Goal: Navigation & Orientation: Find specific page/section

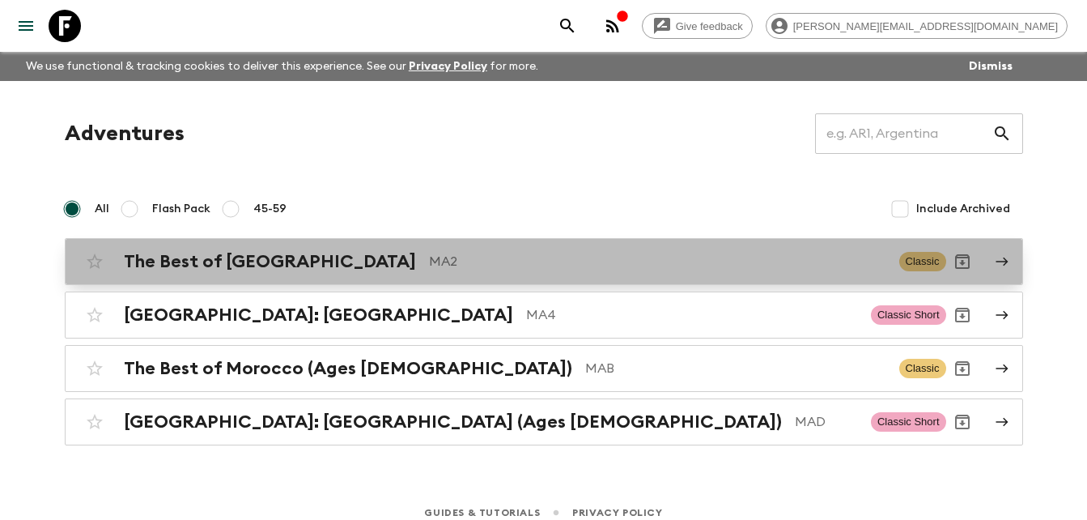
click at [299, 270] on div "The Best of [GEOGRAPHIC_DATA] MA2" at bounding box center [505, 261] width 763 height 21
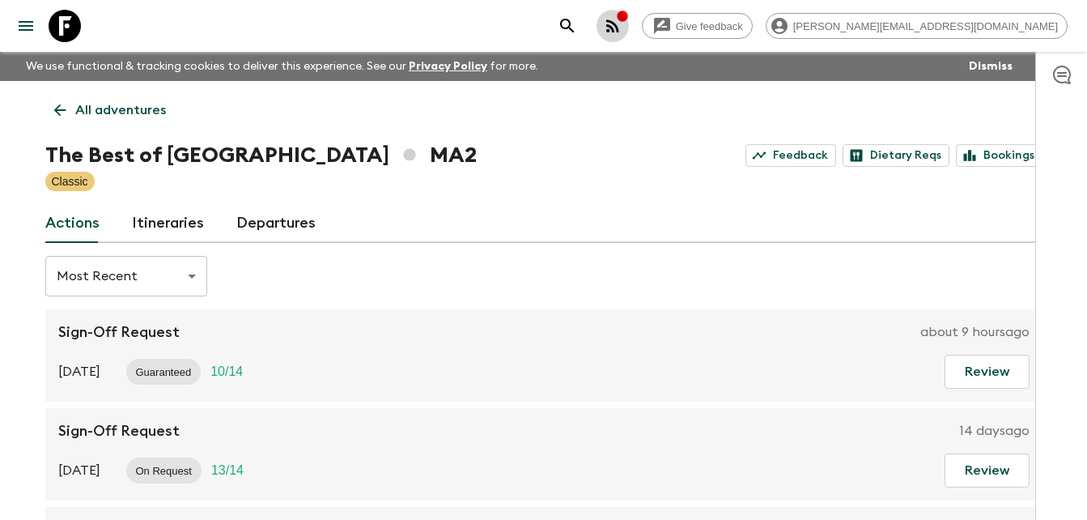
click at [619, 23] on icon "button" at bounding box center [612, 25] width 13 height 13
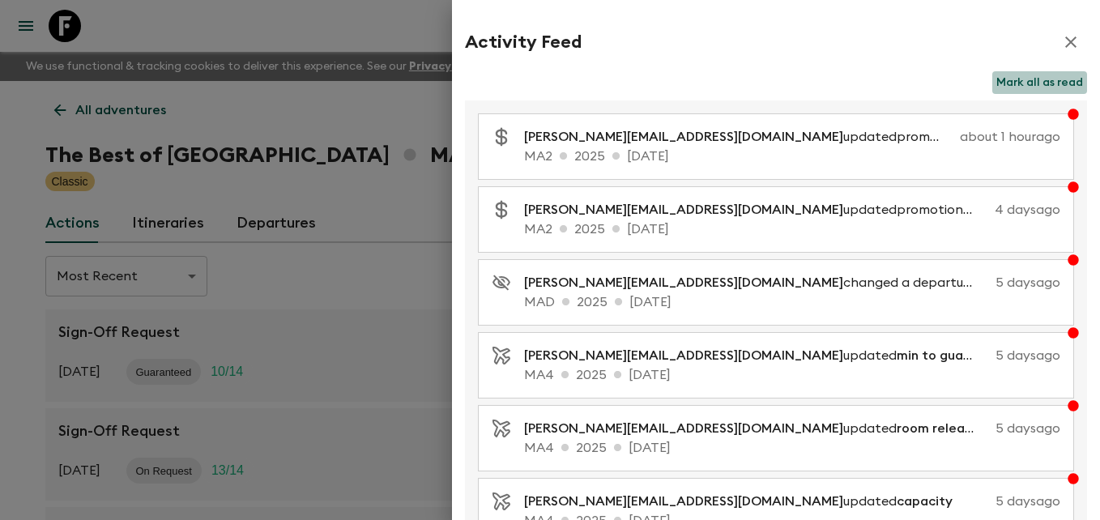
click at [1050, 79] on button "Mark all as read" at bounding box center [1039, 82] width 95 height 23
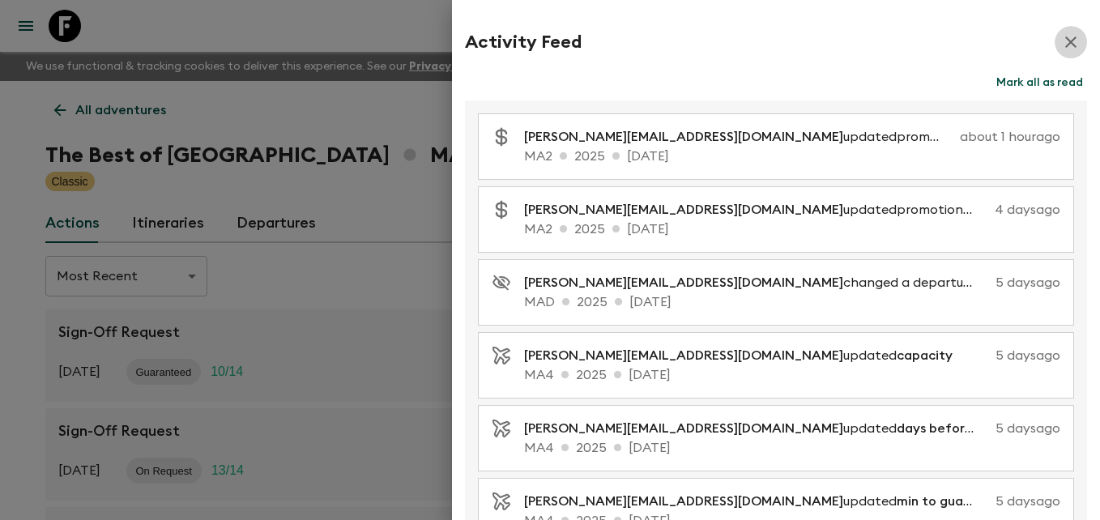
click at [1065, 44] on icon "button" at bounding box center [1070, 41] width 11 height 11
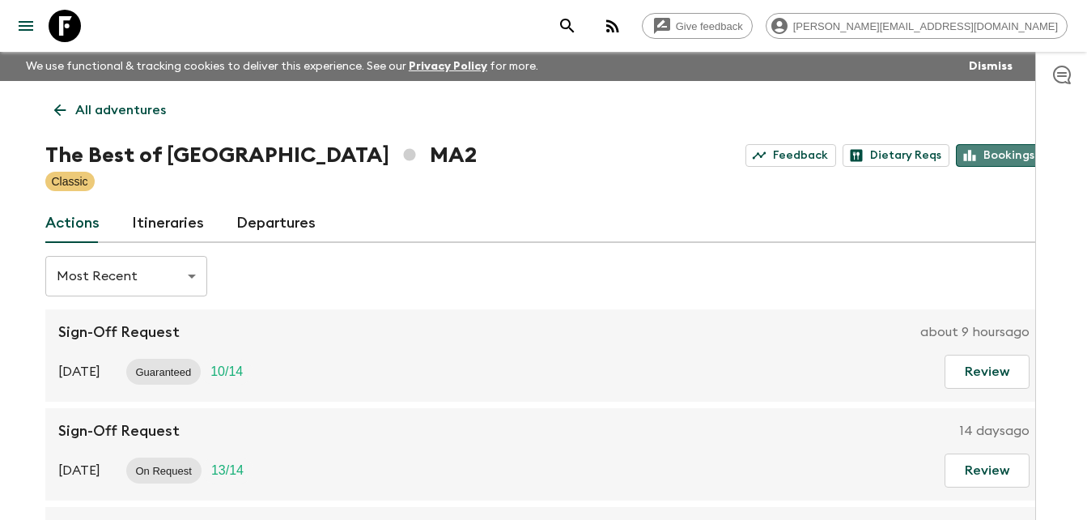
click at [994, 153] on link "Bookings" at bounding box center [999, 155] width 87 height 23
click at [62, 105] on icon at bounding box center [60, 110] width 18 height 18
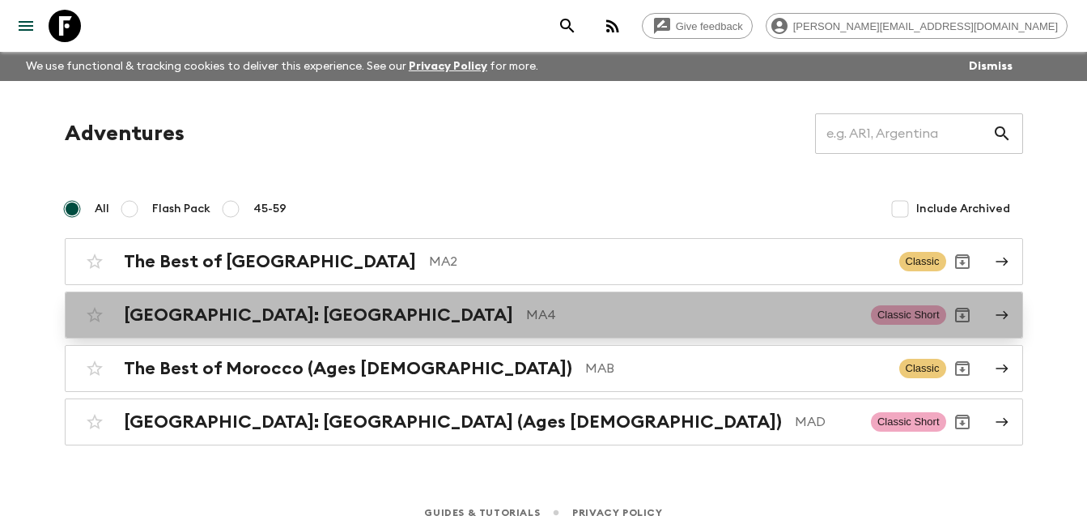
click at [303, 312] on div "[GEOGRAPHIC_DATA]: [GEOGRAPHIC_DATA] MA4" at bounding box center [491, 314] width 734 height 21
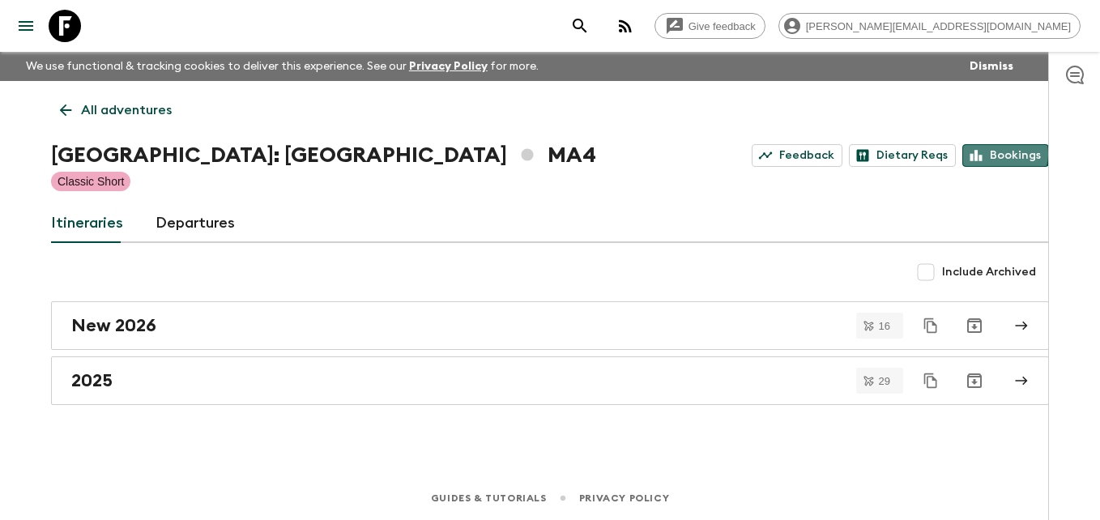
click at [1006, 154] on link "Bookings" at bounding box center [1005, 155] width 87 height 23
